Goal: Information Seeking & Learning: Understand process/instructions

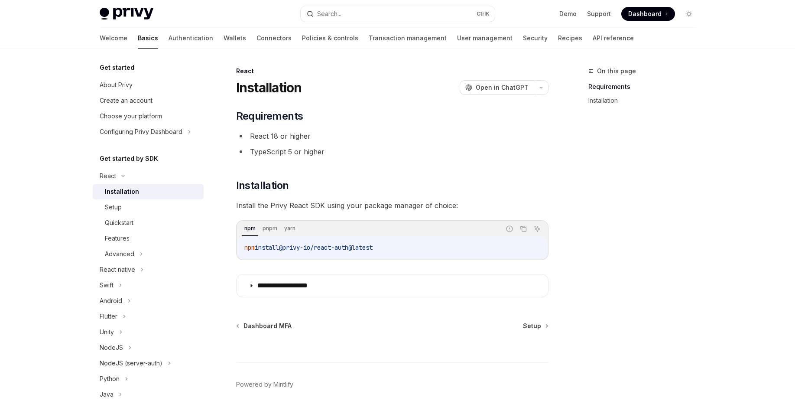
click at [139, 261] on div "Advanced" at bounding box center [148, 254] width 111 height 16
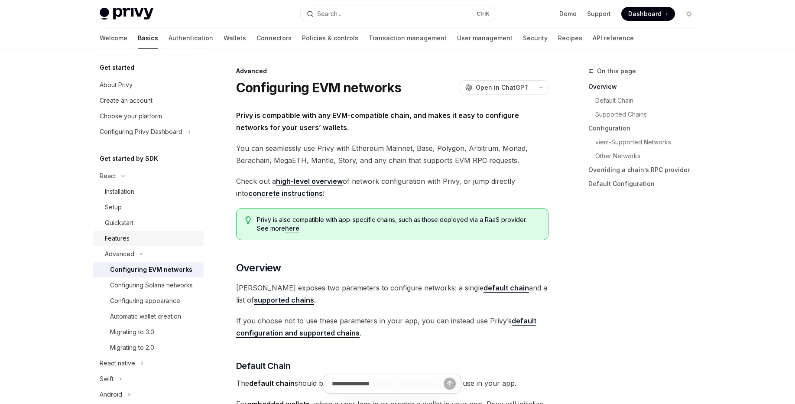
click at [138, 244] on link "Features" at bounding box center [148, 239] width 111 height 16
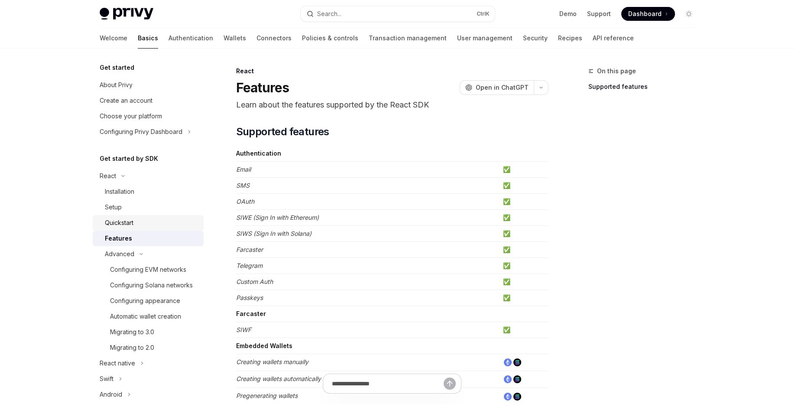
click at [134, 227] on div "Quickstart" at bounding box center [152, 223] width 94 height 10
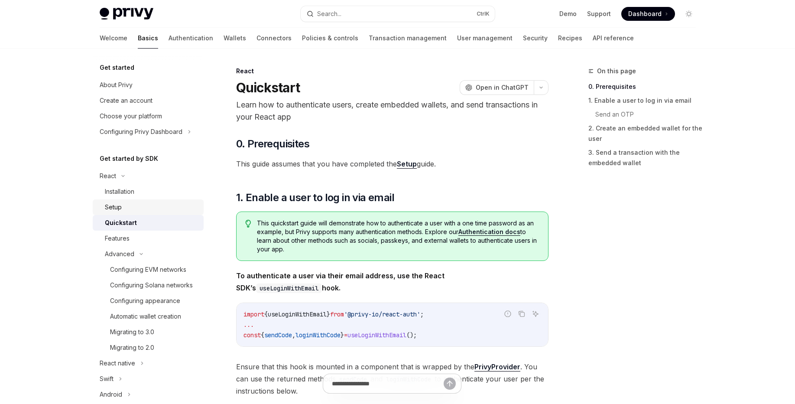
click at [127, 207] on div "Setup" at bounding box center [152, 207] width 94 height 10
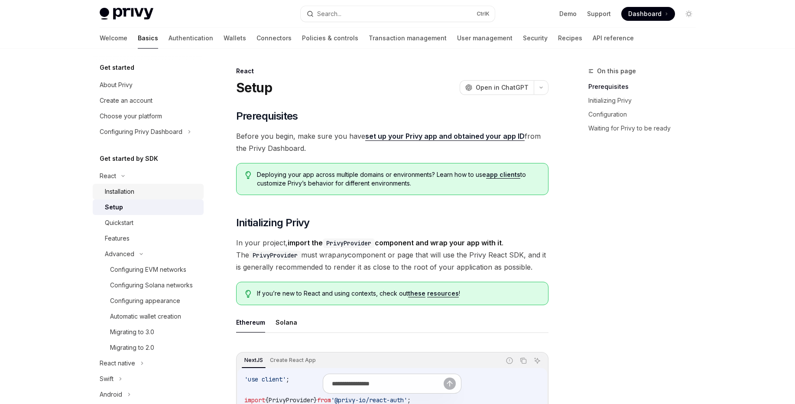
click at [126, 197] on link "Installation" at bounding box center [148, 192] width 111 height 16
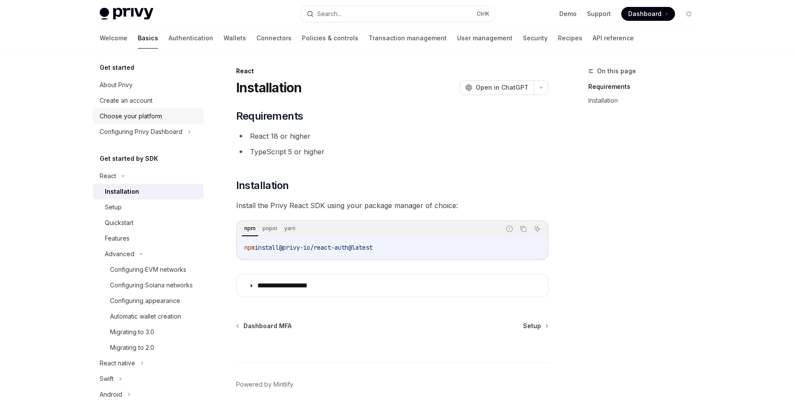
click at [162, 116] on div "Choose your platform" at bounding box center [149, 116] width 99 height 10
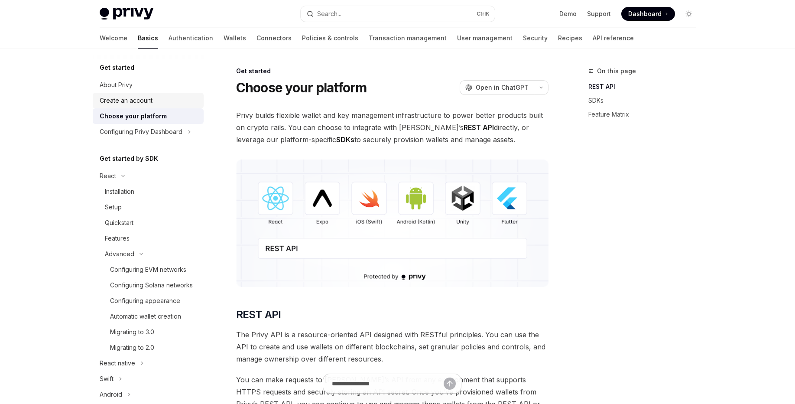
click at [149, 104] on div "Create an account" at bounding box center [126, 100] width 53 height 10
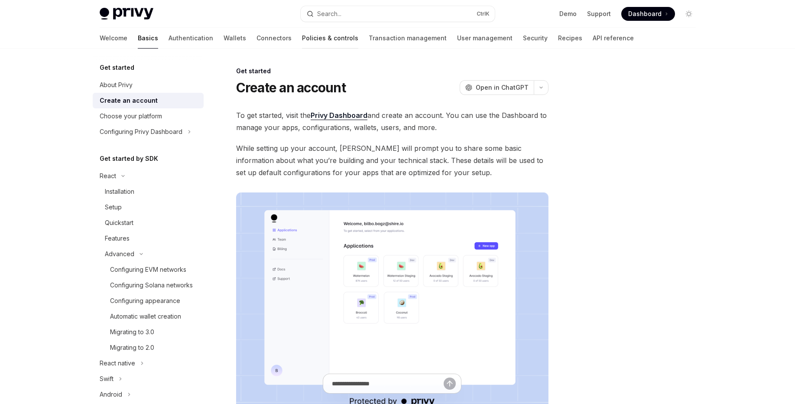
click at [302, 40] on link "Policies & controls" at bounding box center [330, 38] width 56 height 21
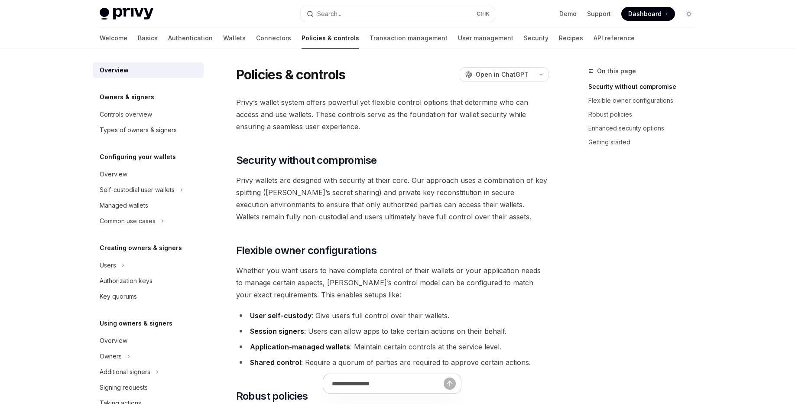
click at [209, 39] on div "Welcome Basics Authentication Wallets Connectors Policies & controls Transactio…" at bounding box center [367, 38] width 535 height 21
click at [256, 38] on link "Connectors" at bounding box center [273, 38] width 35 height 21
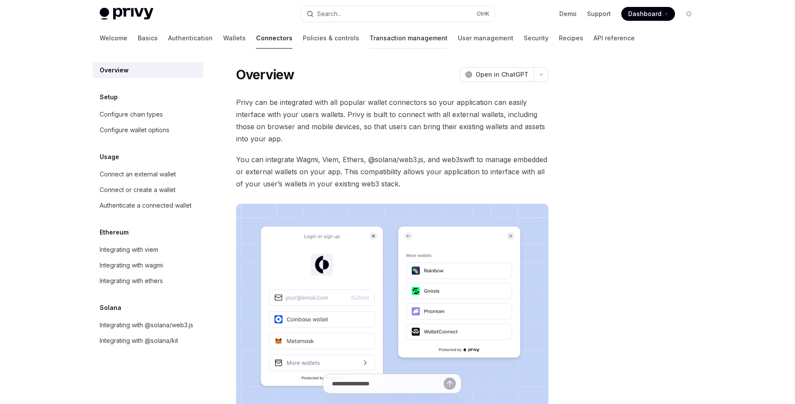
click at [370, 42] on link "Transaction management" at bounding box center [409, 38] width 78 height 21
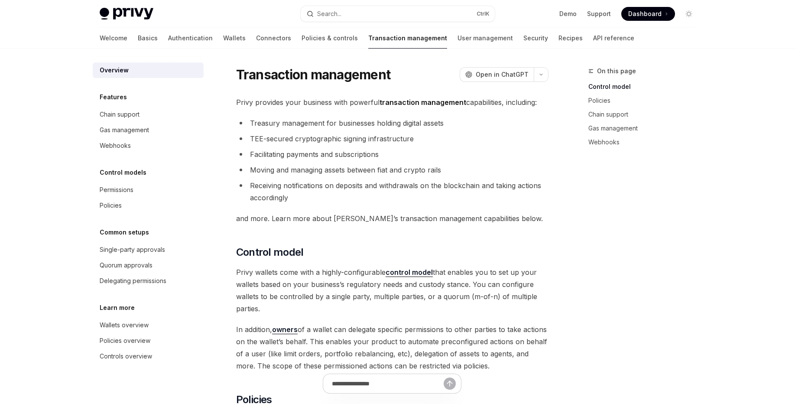
click at [396, 39] on div "Welcome Basics Authentication Wallets Connectors Policies & controls Transactio…" at bounding box center [367, 38] width 535 height 21
click at [458, 38] on link "User management" at bounding box center [485, 38] width 55 height 21
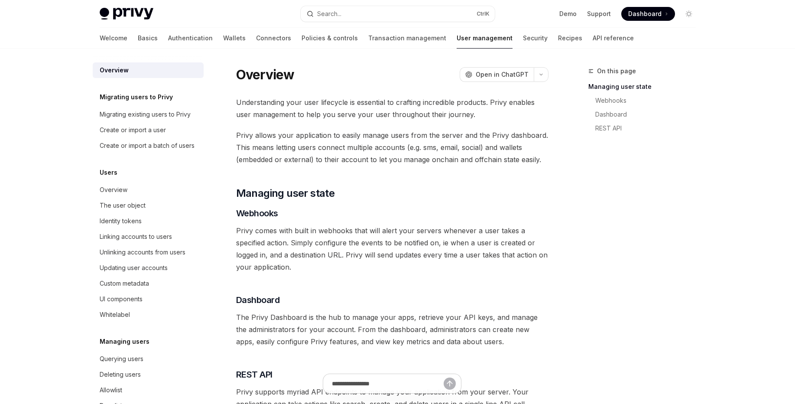
click at [466, 40] on div "Welcome Basics Authentication Wallets Connectors Policies & controls Transactio…" at bounding box center [367, 38] width 534 height 21
click at [457, 40] on link "User management" at bounding box center [485, 38] width 56 height 21
click at [371, 42] on link "Transaction management" at bounding box center [407, 38] width 78 height 21
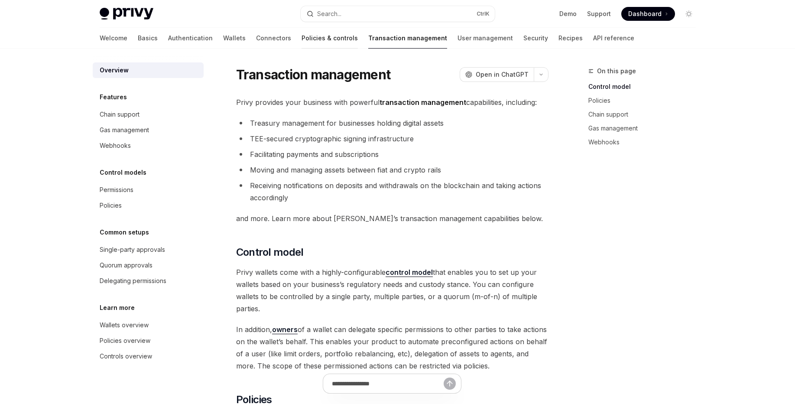
click at [302, 47] on link "Policies & controls" at bounding box center [330, 38] width 56 height 21
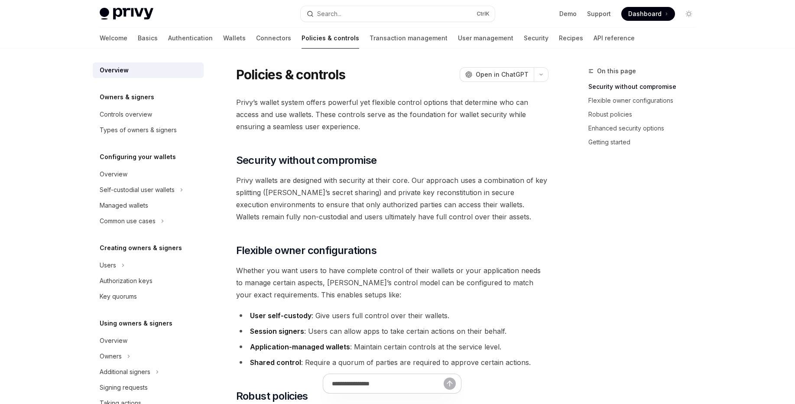
click at [377, 30] on link "Transaction management" at bounding box center [409, 38] width 78 height 21
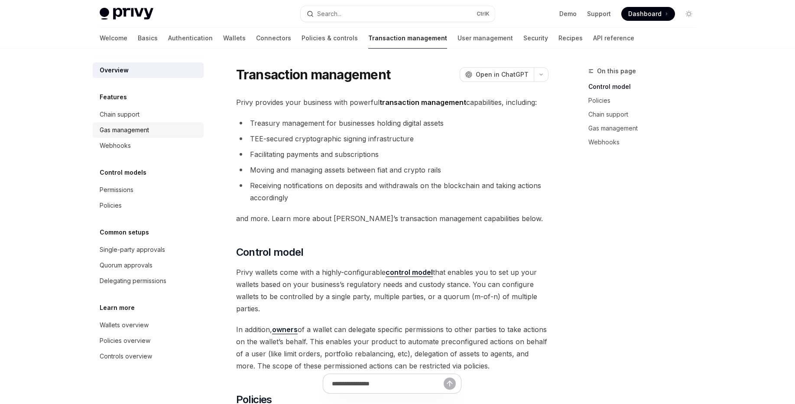
click at [137, 133] on div "Gas management" at bounding box center [124, 130] width 49 height 10
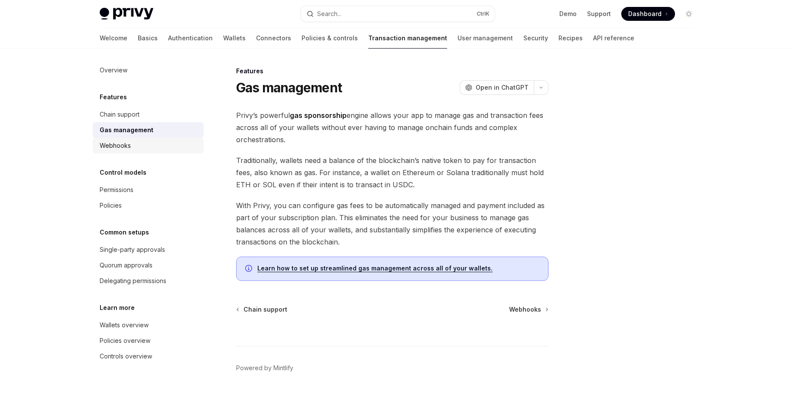
click at [137, 142] on div "Webhooks" at bounding box center [149, 145] width 99 height 10
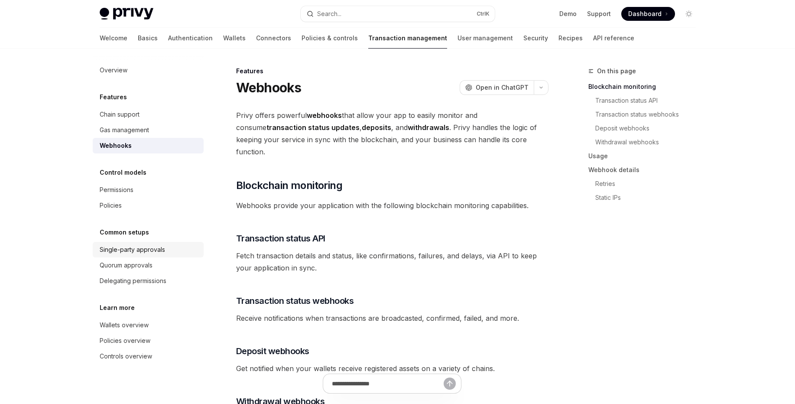
click at [156, 248] on div "Single-party approvals" at bounding box center [132, 249] width 65 height 10
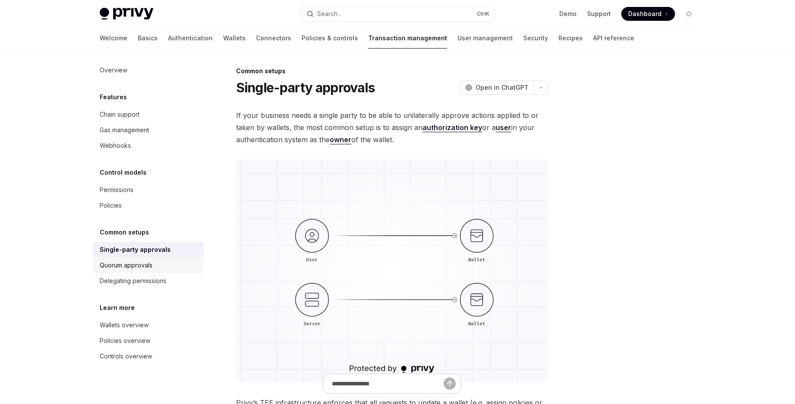
click at [161, 267] on div "Quorum approvals" at bounding box center [149, 265] width 99 height 10
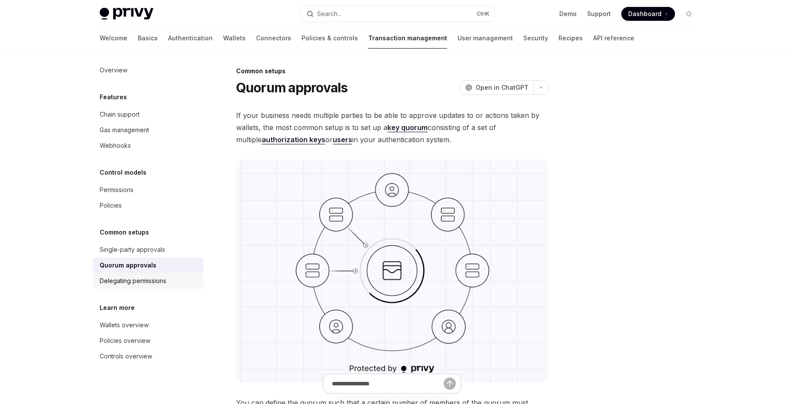
click at [165, 285] on div "Delegating permissions" at bounding box center [133, 281] width 67 height 10
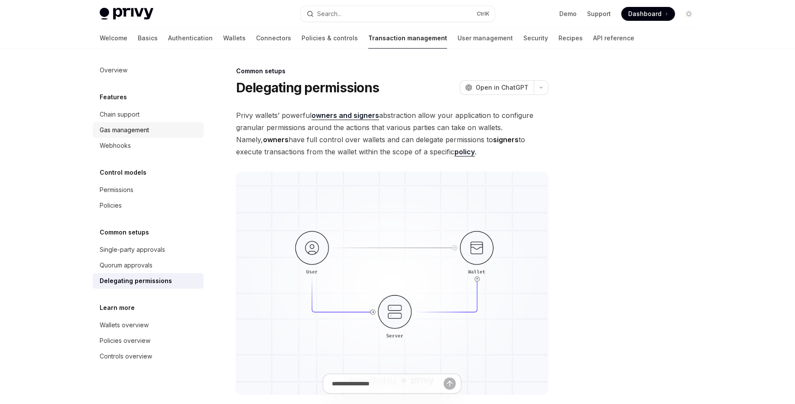
click at [144, 123] on link "Gas management" at bounding box center [148, 130] width 111 height 16
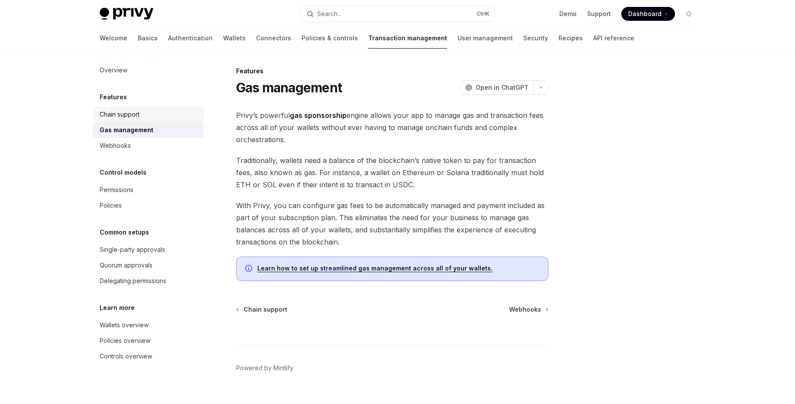
click at [143, 117] on div "Chain support" at bounding box center [149, 114] width 99 height 10
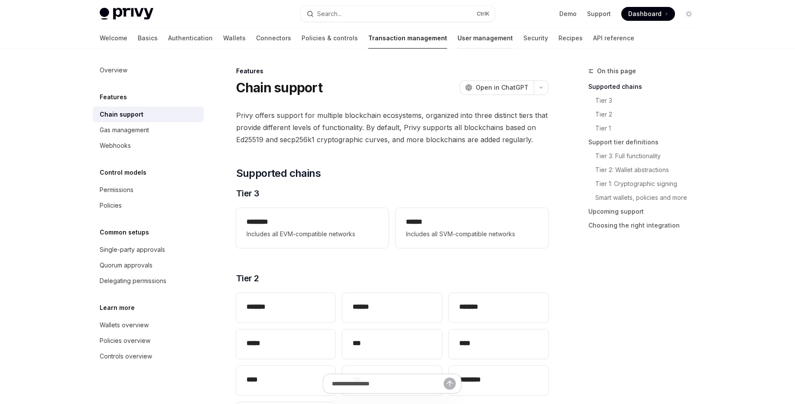
click at [458, 42] on link "User management" at bounding box center [485, 38] width 55 height 21
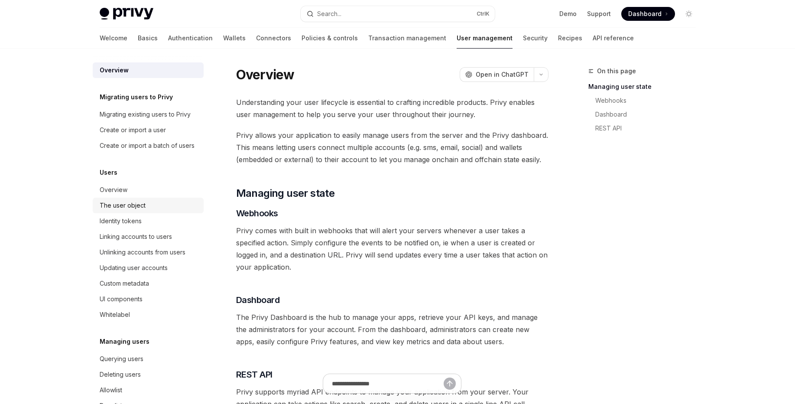
click at [137, 211] on div "The user object" at bounding box center [123, 205] width 46 height 10
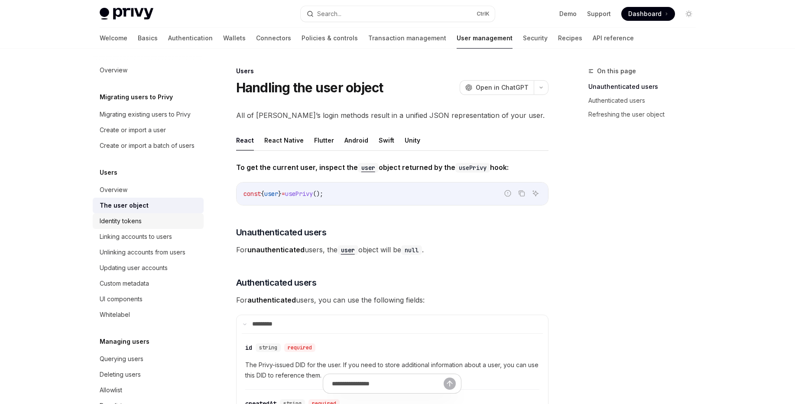
click at [137, 226] on div "Identity tokens" at bounding box center [121, 221] width 42 height 10
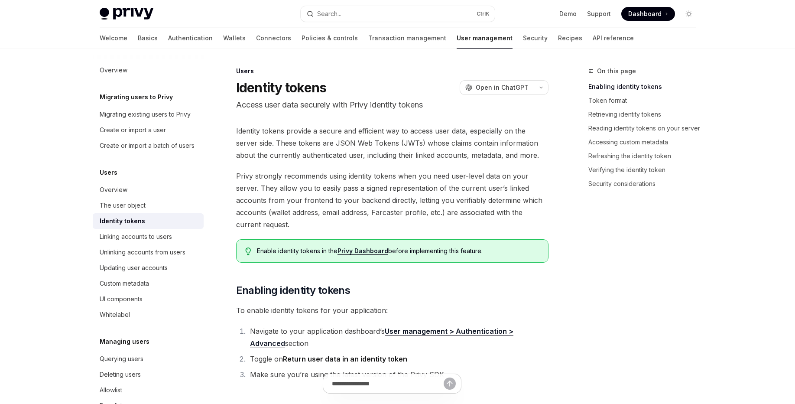
click at [209, 37] on div "Welcome Basics Authentication Wallets Connectors Policies & controls Transactio…" at bounding box center [367, 38] width 534 height 21
click at [223, 39] on link "Wallets" at bounding box center [234, 38] width 23 height 21
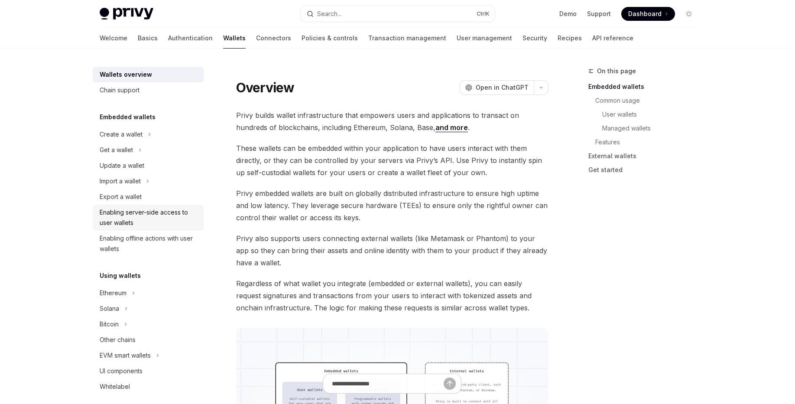
click at [143, 219] on div "Enabling server-side access to user wallets" at bounding box center [149, 217] width 99 height 21
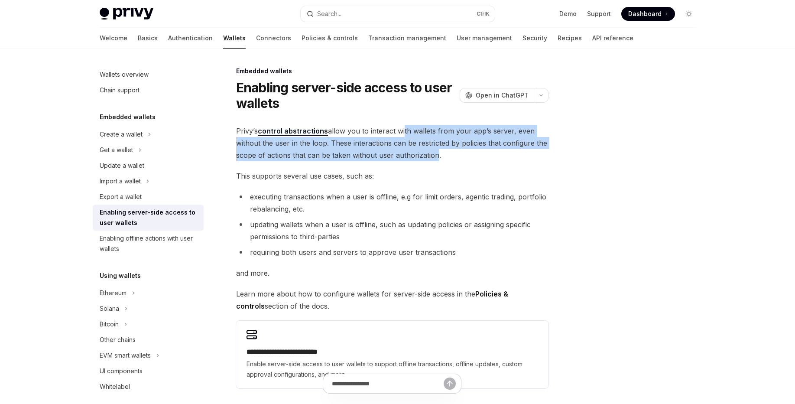
drag, startPoint x: 400, startPoint y: 127, endPoint x: 432, endPoint y: 158, distance: 44.5
click at [432, 158] on span "Privy’s control abstractions allow you to interact with wallets from your app’s…" at bounding box center [392, 143] width 313 height 36
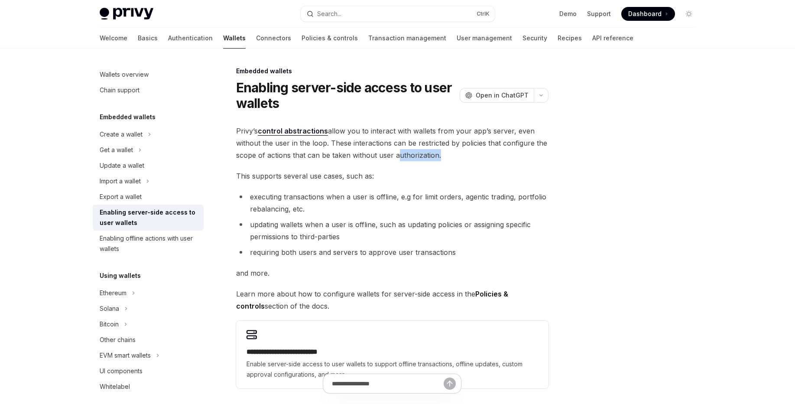
click at [432, 158] on span "Privy’s control abstractions allow you to interact with wallets from your app’s…" at bounding box center [392, 143] width 313 height 36
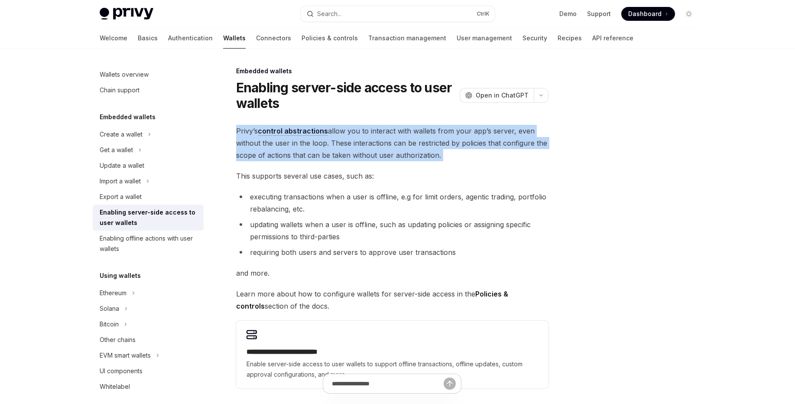
click at [432, 158] on span "Privy’s control abstractions allow you to interact with wallets from your app’s…" at bounding box center [392, 143] width 313 height 36
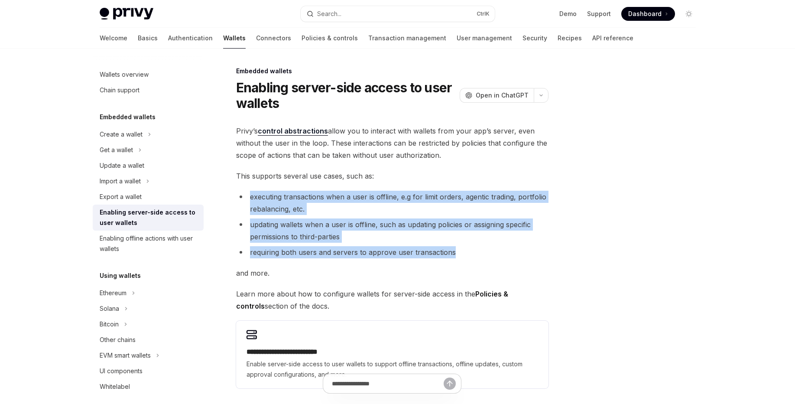
drag, startPoint x: 427, startPoint y: 181, endPoint x: 465, endPoint y: 249, distance: 77.8
click at [465, 249] on div "**********" at bounding box center [392, 257] width 313 height 264
click at [465, 249] on li "requiring both users and servers to approve user transactions" at bounding box center [392, 252] width 313 height 12
drag, startPoint x: 465, startPoint y: 249, endPoint x: 445, endPoint y: 168, distance: 83.0
click at [445, 168] on div "**********" at bounding box center [392, 257] width 313 height 264
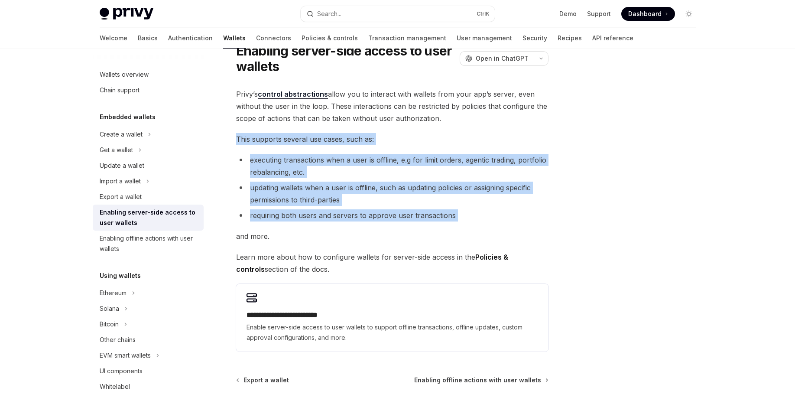
scroll to position [104, 0]
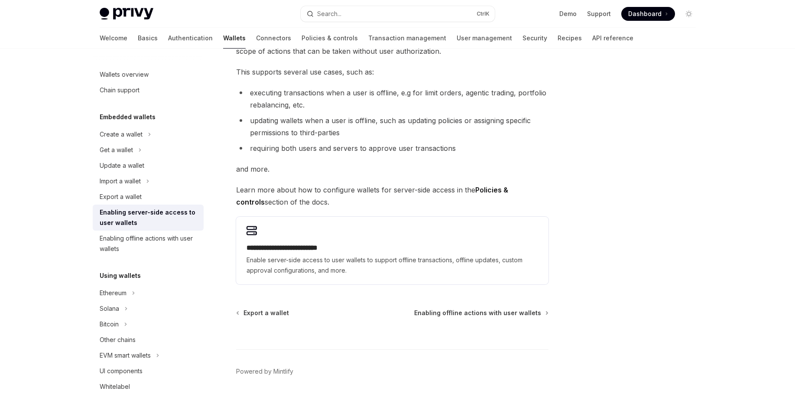
click at [491, 190] on strong "Policies & controls" at bounding box center [372, 196] width 272 height 21
drag, startPoint x: 491, startPoint y: 190, endPoint x: 522, endPoint y: 190, distance: 30.8
click at [508, 190] on strong "Policies & controls" at bounding box center [372, 196] width 272 height 21
click at [173, 243] on div "Enabling offline actions with user wallets" at bounding box center [149, 243] width 99 height 21
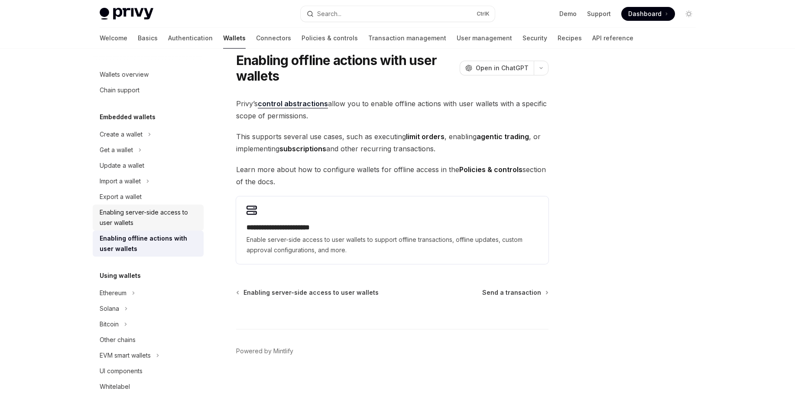
scroll to position [27, 0]
click at [173, 219] on div "Enabling server-side access to user wallets" at bounding box center [149, 217] width 99 height 21
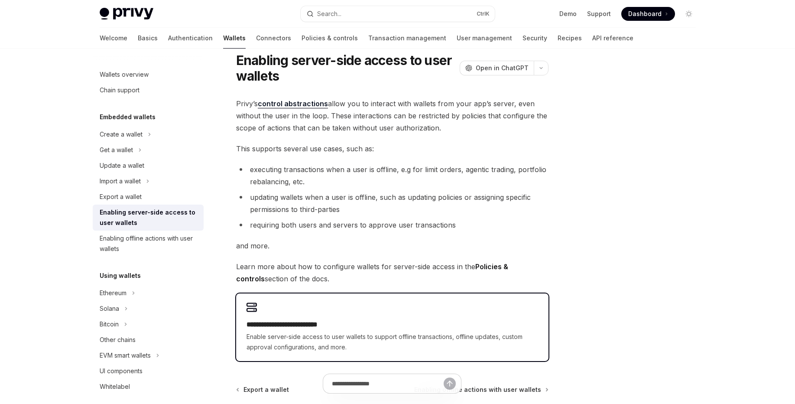
click at [367, 317] on div "**********" at bounding box center [392, 327] width 313 height 68
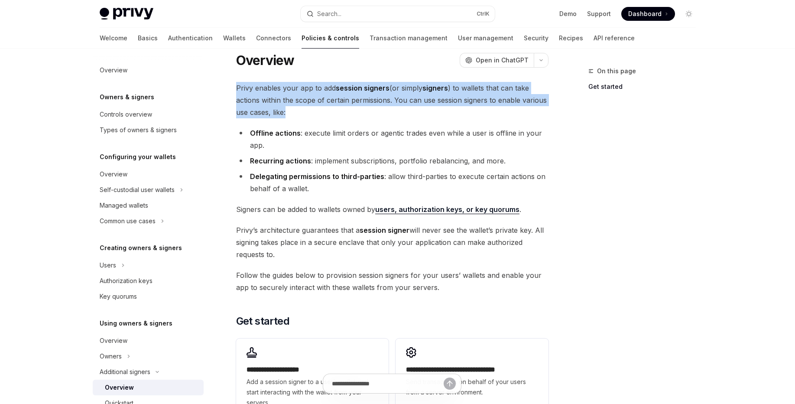
drag, startPoint x: 349, startPoint y: 81, endPoint x: 373, endPoint y: 112, distance: 39.5
click at [373, 112] on div "**********" at bounding box center [311, 299] width 479 height 521
click at [373, 112] on span "Privy enables your app to add session signers (or simply signers ) to wallets t…" at bounding box center [392, 100] width 313 height 36
drag, startPoint x: 373, startPoint y: 112, endPoint x: 361, endPoint y: 78, distance: 36.5
click at [361, 78] on div "**********" at bounding box center [311, 299] width 479 height 521
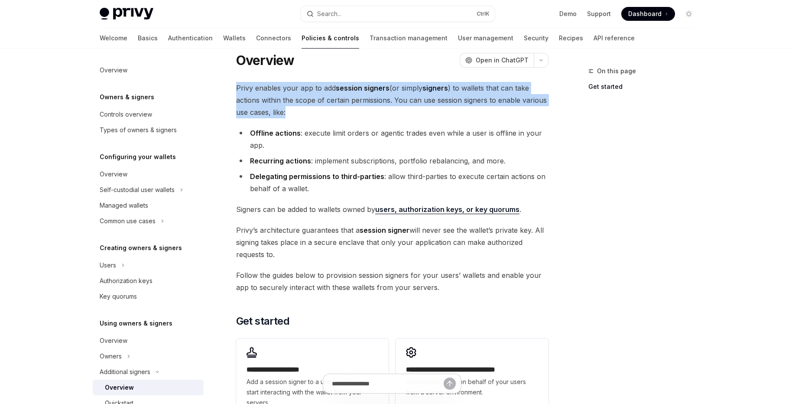
click at [360, 78] on div "**********" at bounding box center [311, 299] width 479 height 521
drag, startPoint x: 360, startPoint y: 78, endPoint x: 378, endPoint y: 112, distance: 38.6
click at [378, 112] on div "**********" at bounding box center [311, 299] width 479 height 521
click at [375, 119] on div "**********" at bounding box center [392, 251] width 313 height 338
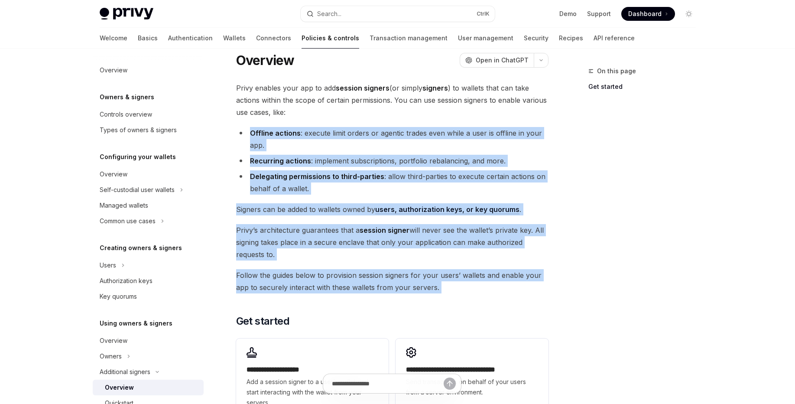
drag, startPoint x: 375, startPoint y: 119, endPoint x: 527, endPoint y: 287, distance: 226.2
click at [527, 287] on div "**********" at bounding box center [392, 251] width 313 height 338
click at [527, 287] on span "Follow the guides below to provision session signers for your users’ wallets an…" at bounding box center [392, 281] width 313 height 24
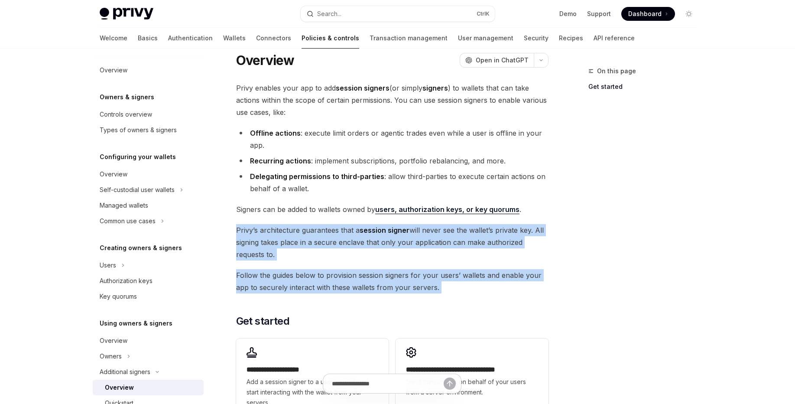
drag, startPoint x: 527, startPoint y: 287, endPoint x: 526, endPoint y: 223, distance: 64.2
click at [526, 223] on div "**********" at bounding box center [392, 251] width 313 height 338
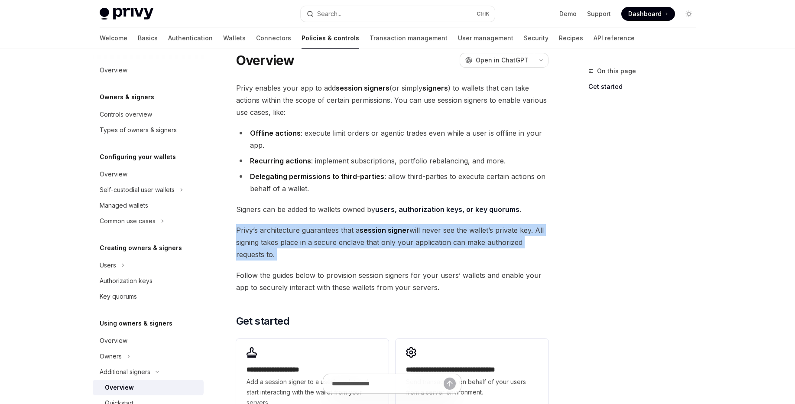
drag, startPoint x: 526, startPoint y: 223, endPoint x: 535, endPoint y: 252, distance: 30.6
click at [535, 252] on div "**********" at bounding box center [392, 251] width 313 height 338
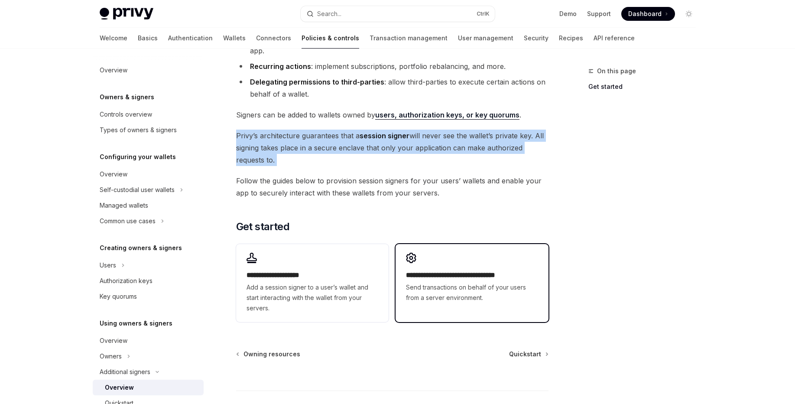
scroll to position [131, 0]
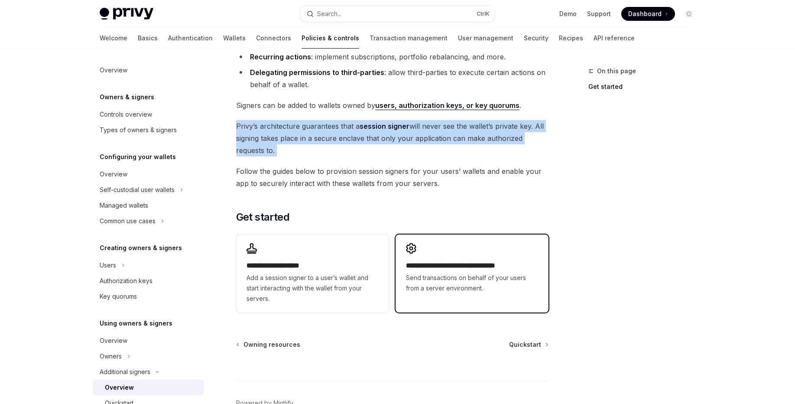
click at [436, 273] on span "Send transactions on behalf of your users from a server environment." at bounding box center [472, 283] width 132 height 21
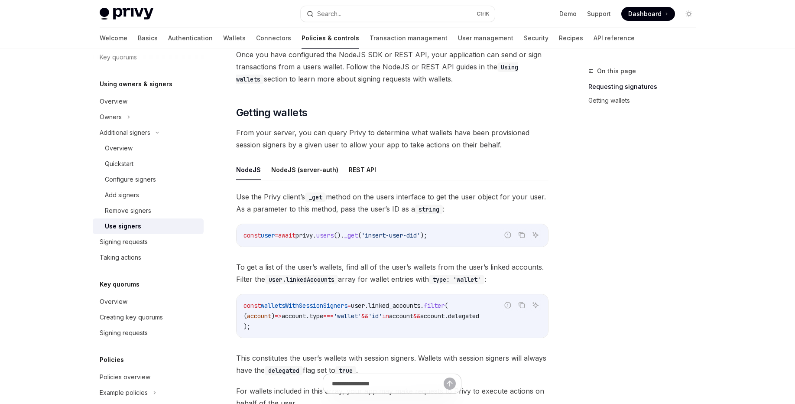
scroll to position [312, 0]
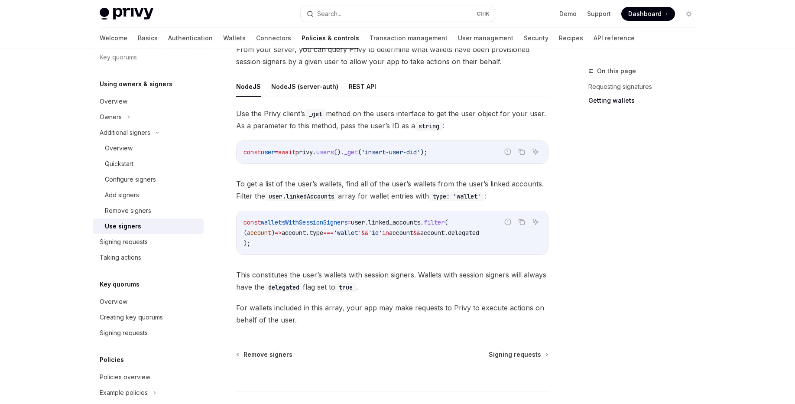
click at [362, 154] on span "(" at bounding box center [359, 152] width 3 height 8
click at [388, 153] on span "'insert-user-did'" at bounding box center [391, 152] width 59 height 8
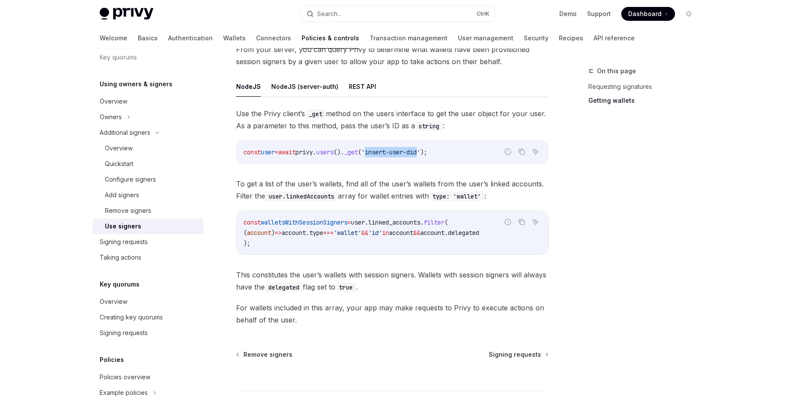
drag, startPoint x: 388, startPoint y: 153, endPoint x: 418, endPoint y: 153, distance: 29.9
click at [420, 151] on span "'insert-user-did'" at bounding box center [391, 152] width 59 height 8
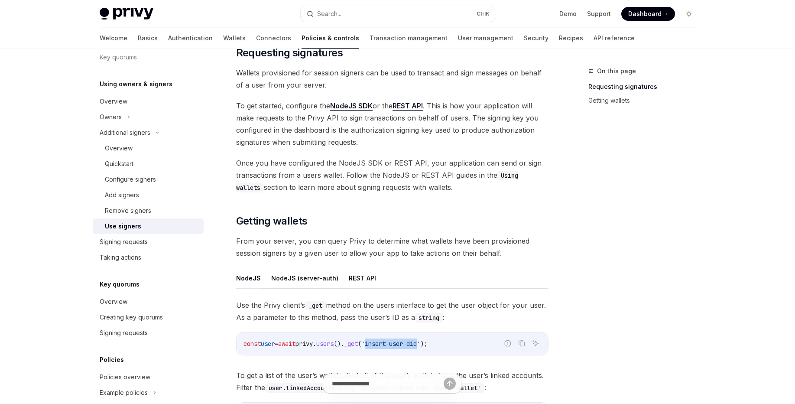
scroll to position [0, 0]
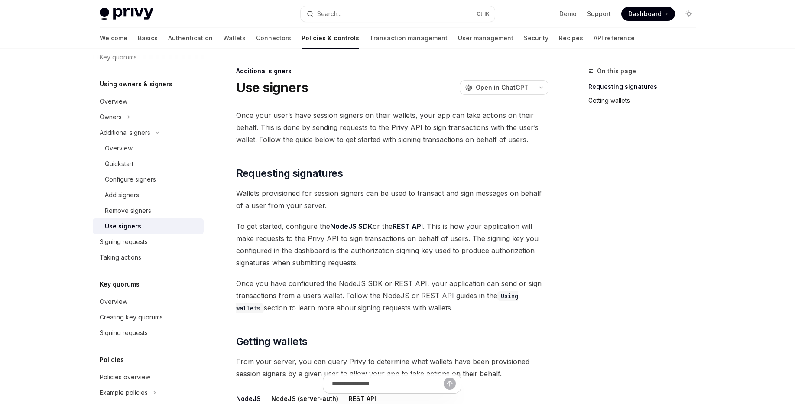
click at [596, 101] on link "Getting wallets" at bounding box center [646, 101] width 114 height 14
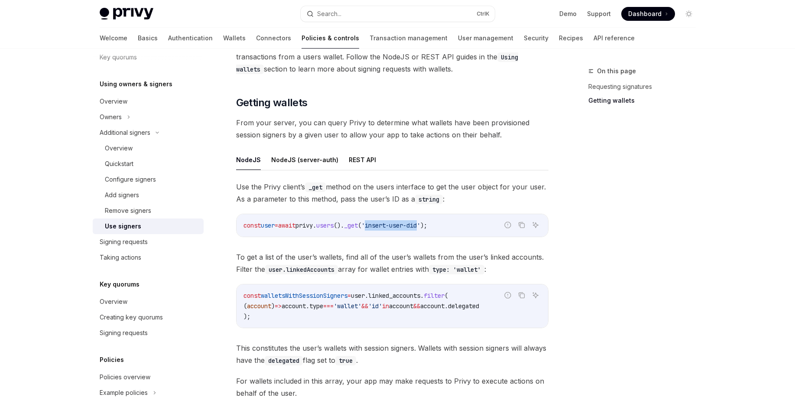
scroll to position [169, 0]
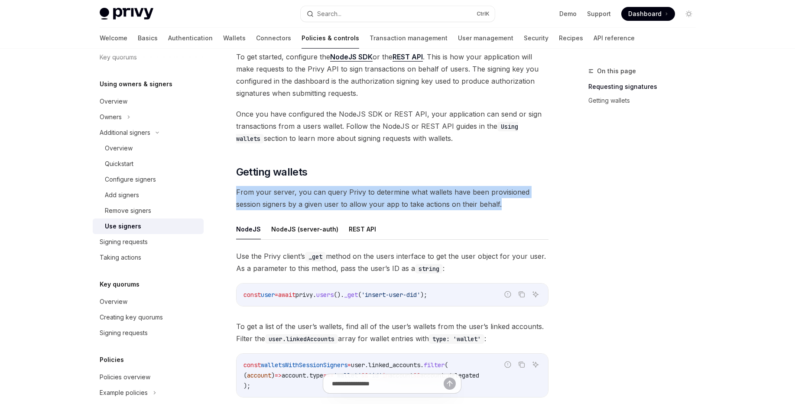
drag, startPoint x: 398, startPoint y: 186, endPoint x: 499, endPoint y: 202, distance: 101.8
click at [499, 202] on div "Once your user’s have session signers on their wallets, your app can take actio…" at bounding box center [392, 204] width 313 height 529
click at [499, 202] on span "From your server, you can query Privy to determine what wallets have been provi…" at bounding box center [392, 198] width 313 height 24
drag, startPoint x: 499, startPoint y: 202, endPoint x: 495, endPoint y: 183, distance: 19.0
click at [495, 183] on div "Once your user’s have session signers on their wallets, your app can take actio…" at bounding box center [392, 204] width 313 height 529
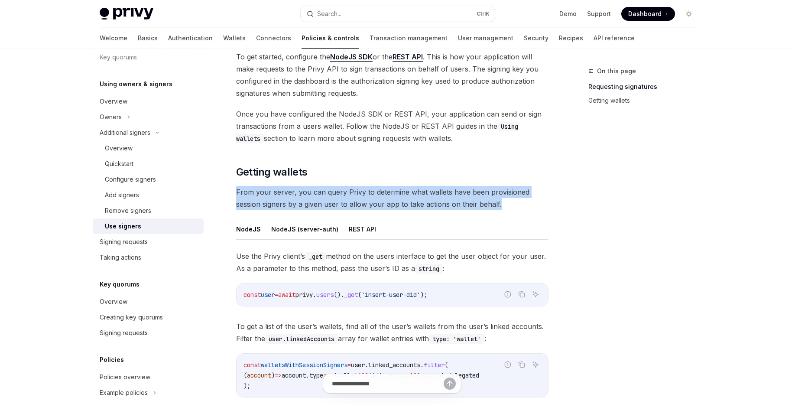
click at [495, 183] on div "Once your user’s have session signers on their wallets, your app can take actio…" at bounding box center [392, 204] width 313 height 529
drag, startPoint x: 495, startPoint y: 183, endPoint x: 504, endPoint y: 201, distance: 19.8
click at [504, 201] on div "Once your user’s have session signers on their wallets, your app can take actio…" at bounding box center [392, 204] width 313 height 529
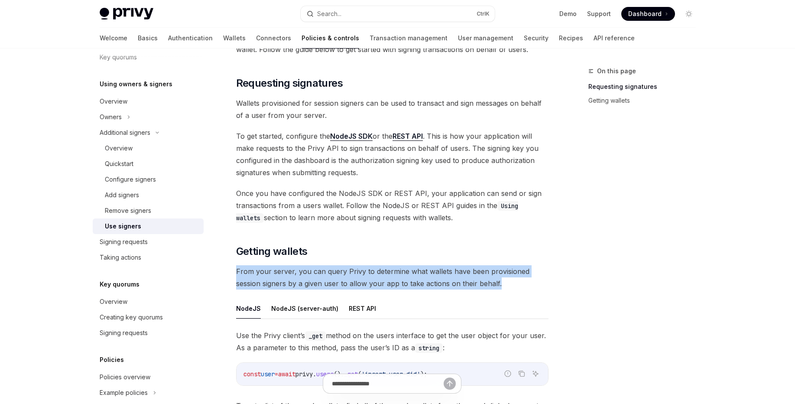
scroll to position [65, 0]
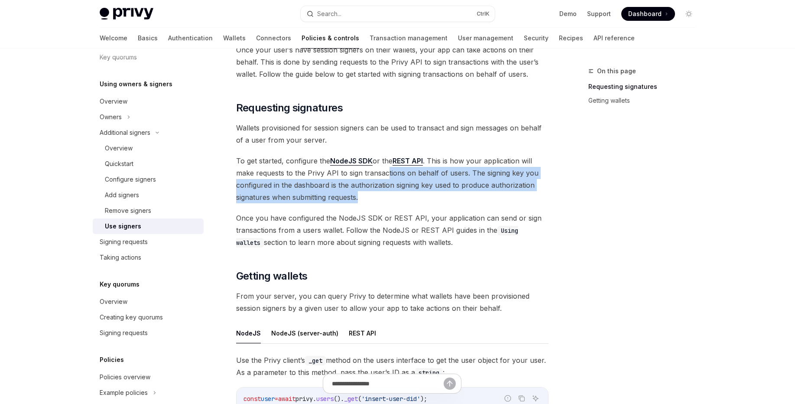
drag, startPoint x: 395, startPoint y: 182, endPoint x: 401, endPoint y: 191, distance: 11.5
click at [401, 191] on span "To get started, configure the NodeJS SDK or the REST API . This is how your app…" at bounding box center [392, 179] width 313 height 49
click at [400, 186] on span "To get started, configure the NodeJS SDK or the REST API . This is how your app…" at bounding box center [392, 179] width 313 height 49
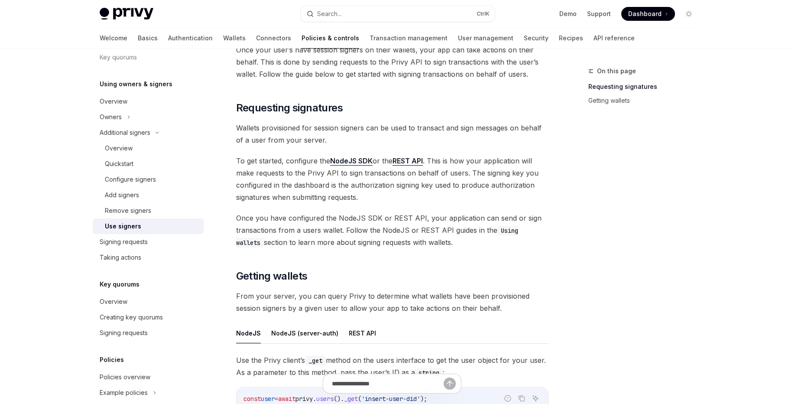
click at [404, 177] on span "To get started, configure the NodeJS SDK or the REST API . This is how your app…" at bounding box center [392, 179] width 313 height 49
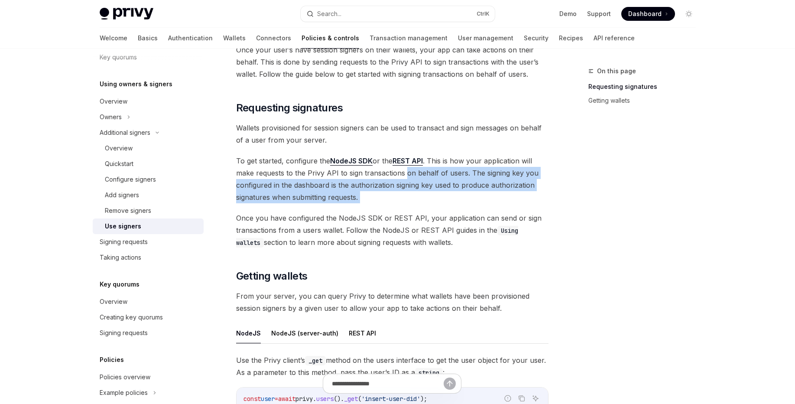
drag, startPoint x: 404, startPoint y: 177, endPoint x: 422, endPoint y: 192, distance: 23.7
click at [422, 192] on span "To get started, configure the NodeJS SDK or the REST API . This is how your app…" at bounding box center [392, 179] width 313 height 49
click at [411, 178] on span "To get started, configure the NodeJS SDK or the REST API . This is how your app…" at bounding box center [392, 179] width 313 height 49
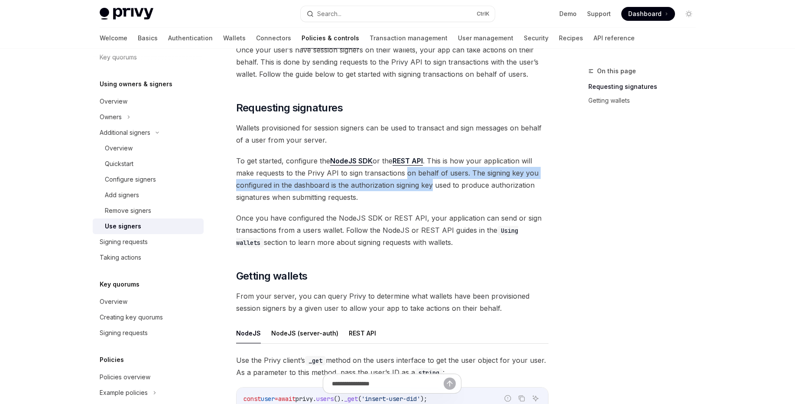
drag, startPoint x: 411, startPoint y: 178, endPoint x: 420, endPoint y: 186, distance: 12.7
click at [420, 186] on span "To get started, configure the NodeJS SDK or the REST API . This is how your app…" at bounding box center [392, 179] width 313 height 49
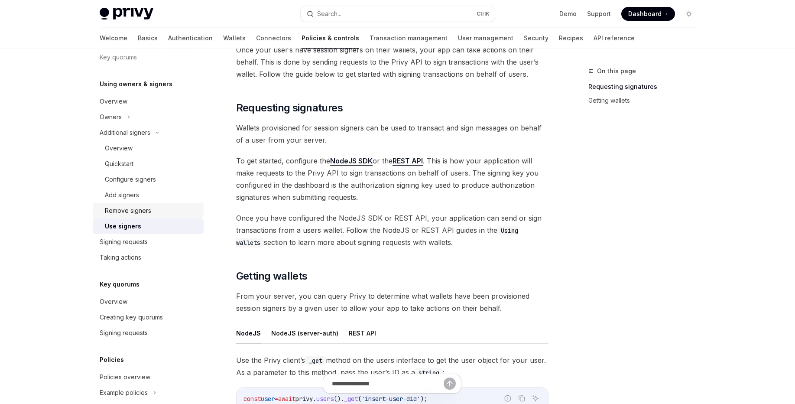
click at [126, 214] on div "Remove signers" at bounding box center [128, 210] width 46 height 10
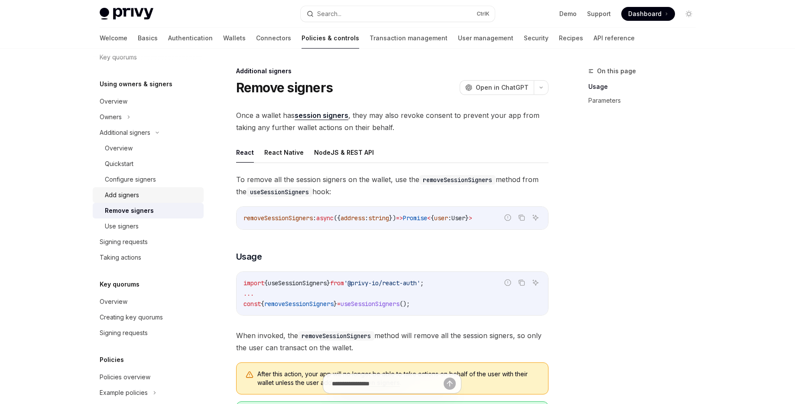
click at [126, 197] on div "Add signers" at bounding box center [122, 195] width 34 height 10
type textarea "*"
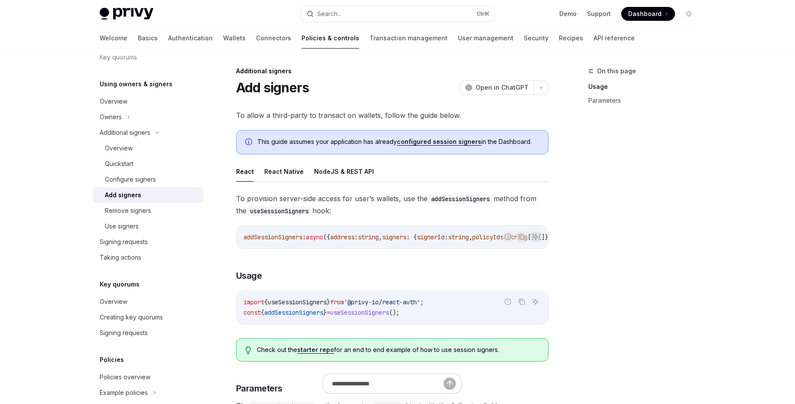
drag, startPoint x: 372, startPoint y: 247, endPoint x: 376, endPoint y: 248, distance: 4.8
click at [376, 248] on div "addSessionSigners : async ({ address : string , signers : { signerId : string ,…" at bounding box center [393, 237] width 312 height 23
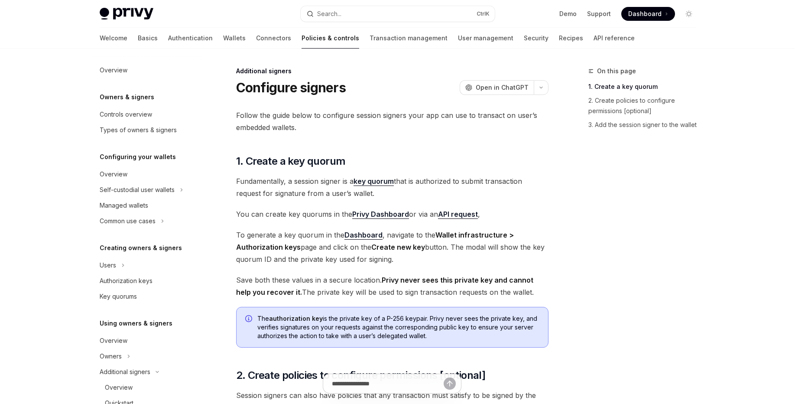
click at [376, 124] on span "Follow the guide below to configure session signers your app can use to transac…" at bounding box center [392, 121] width 313 height 24
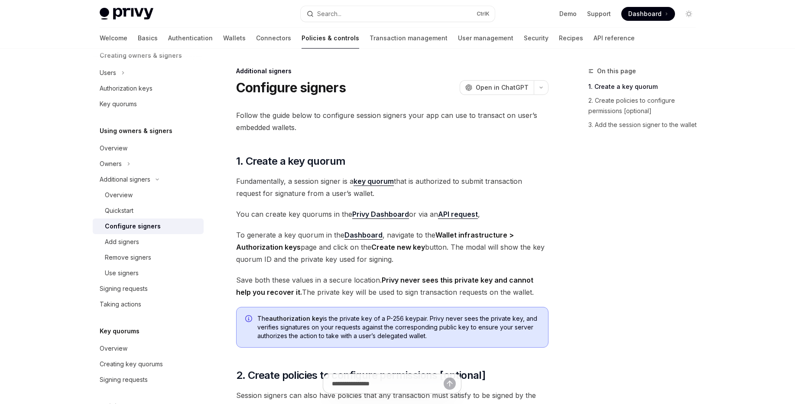
click at [376, 124] on span "Follow the guide below to configure session signers your app can use to transac…" at bounding box center [392, 121] width 313 height 24
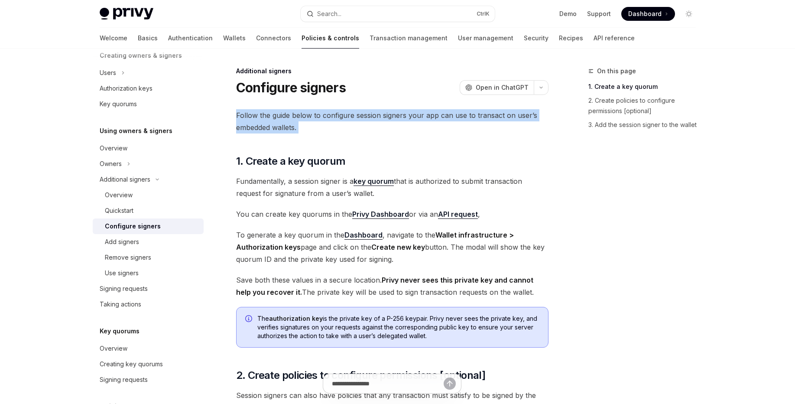
click at [371, 105] on div "Additional signers Configure signers OpenAI Open in ChatGPT OpenAI Open in Chat…" at bounding box center [311, 355] width 479 height 578
drag, startPoint x: 371, startPoint y: 105, endPoint x: 392, endPoint y: 124, distance: 29.2
click at [392, 124] on div "Additional signers Configure signers OpenAI Open in ChatGPT OpenAI Open in Chat…" at bounding box center [311, 355] width 479 height 578
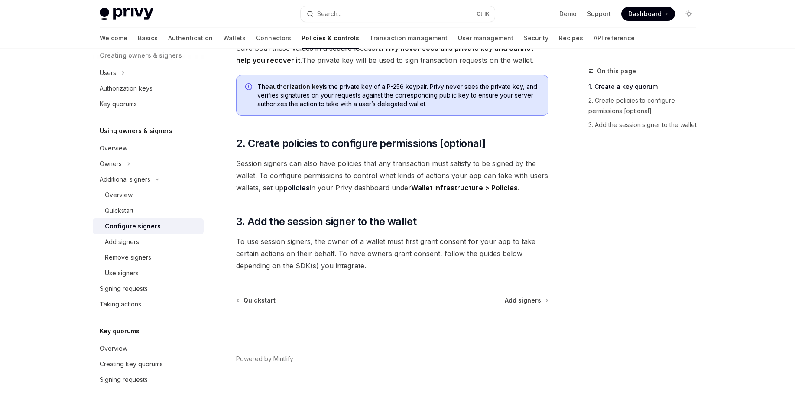
scroll to position [240, 0]
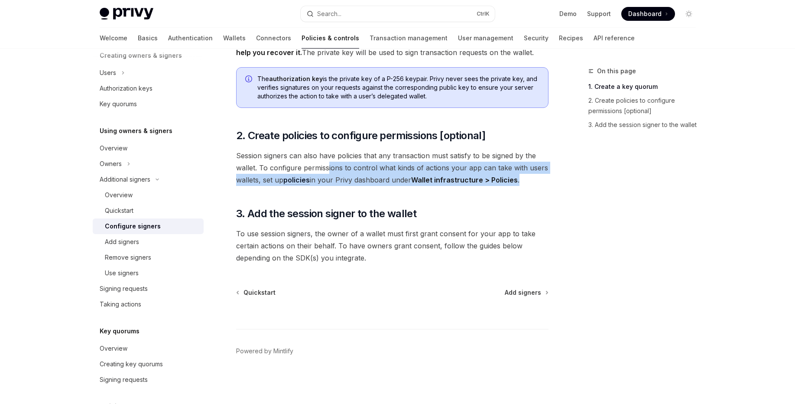
drag, startPoint x: 329, startPoint y: 166, endPoint x: 519, endPoint y: 175, distance: 190.1
click at [519, 175] on span "Session signers can also have policies that any transaction must satisfy to be …" at bounding box center [392, 168] width 313 height 36
drag, startPoint x: 519, startPoint y: 175, endPoint x: 257, endPoint y: 166, distance: 262.0
click at [257, 166] on span "Session signers can also have policies that any transaction must satisfy to be …" at bounding box center [392, 168] width 313 height 36
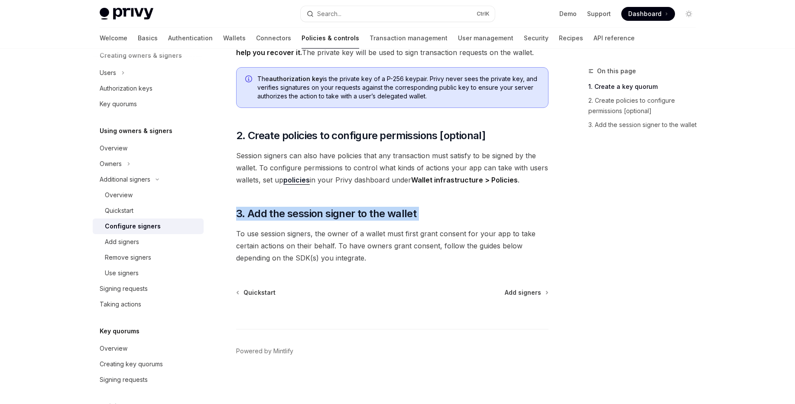
drag, startPoint x: 302, startPoint y: 208, endPoint x: 330, endPoint y: 212, distance: 28.1
click at [336, 229] on div "Follow the guide below to configure session signers your app can use to transac…" at bounding box center [392, 67] width 313 height 394
